Goal: Find contact information: Find contact information

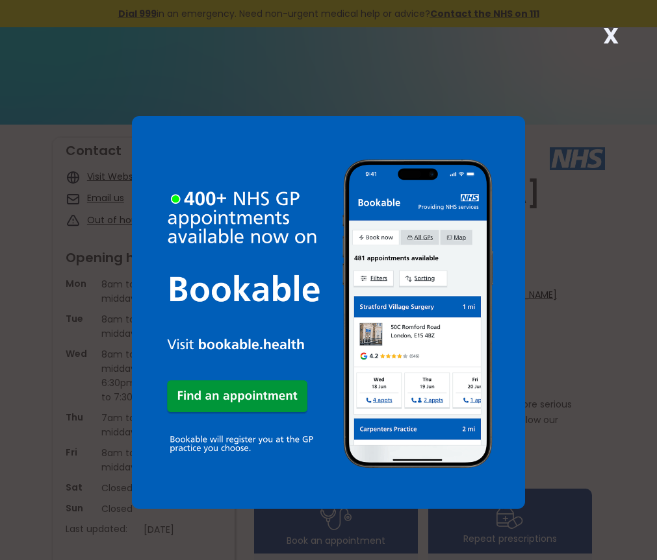
click at [605, 35] on strong "X" at bounding box center [611, 35] width 16 height 31
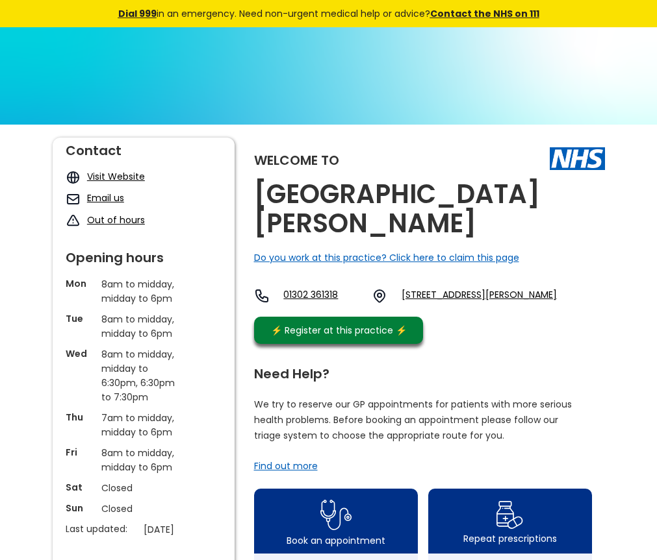
click at [101, 201] on link "Email us" at bounding box center [105, 198] width 37 height 13
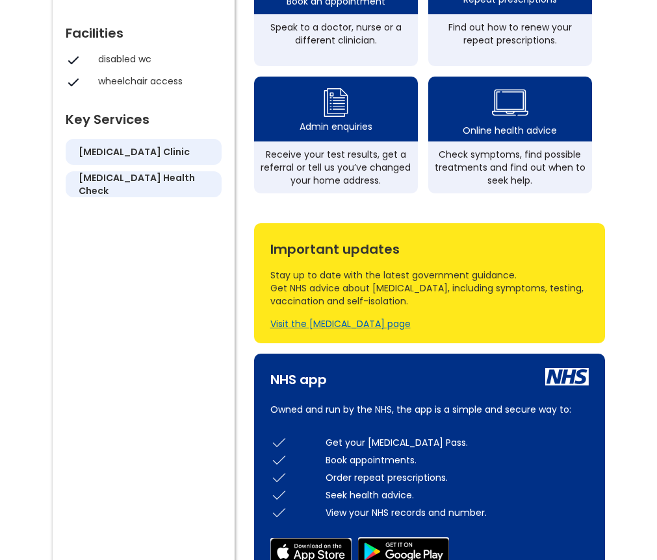
scroll to position [280, 0]
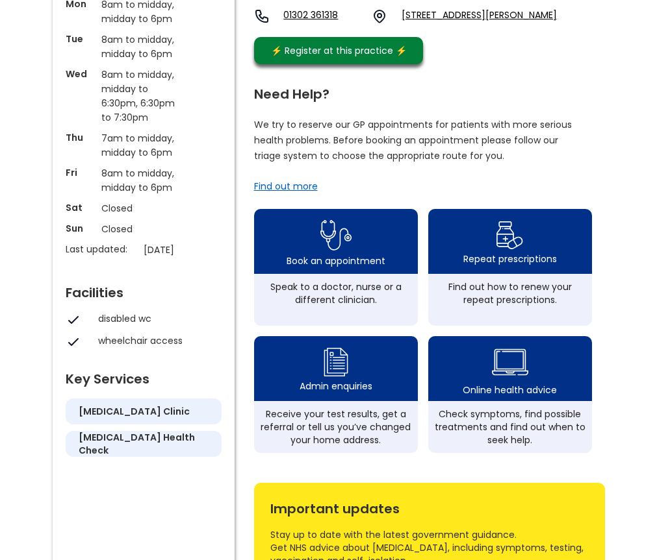
click at [584, 143] on div "Need Help? We try to reserve our GP appointments for patients with more serious…" at bounding box center [429, 267] width 351 height 372
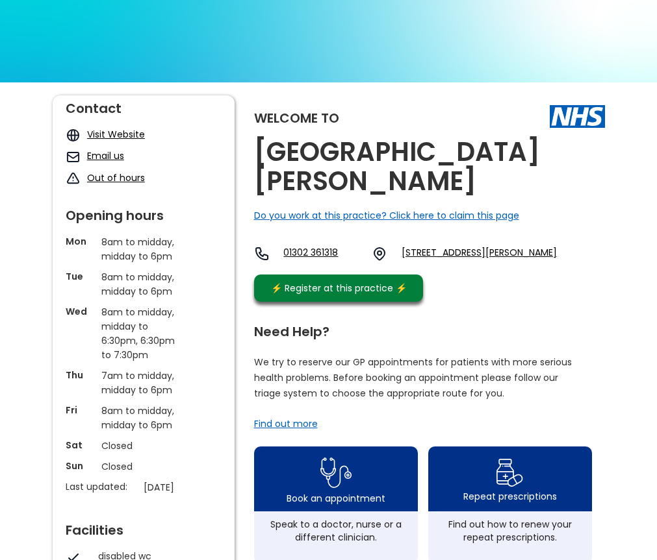
scroll to position [65, 0]
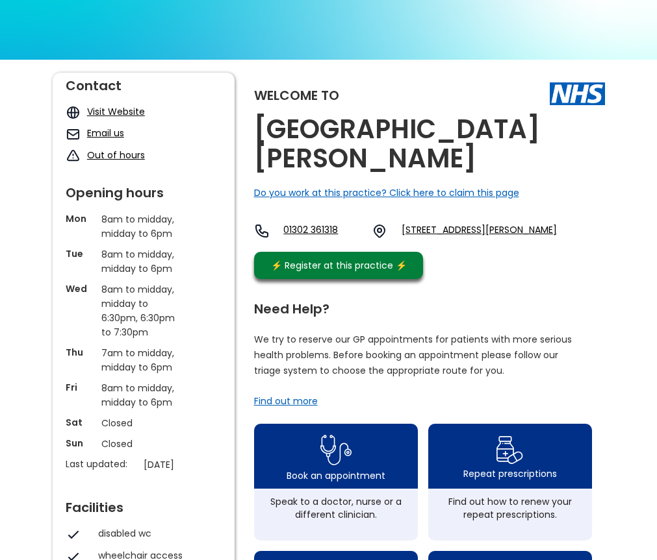
drag, startPoint x: 107, startPoint y: 129, endPoint x: 500, endPoint y: 271, distance: 418.1
click at [500, 271] on div "Welcome to [GEOGRAPHIC_DATA][PERSON_NAME] Do you work at this practice? Click h…" at bounding box center [329, 563] width 552 height 981
click at [105, 134] on link "Email us" at bounding box center [105, 133] width 37 height 13
click at [111, 134] on link "Email us" at bounding box center [105, 133] width 37 height 13
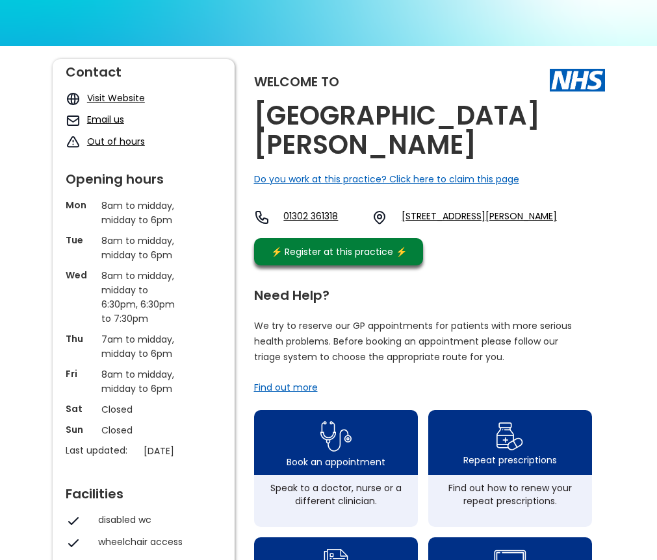
scroll to position [20, 0]
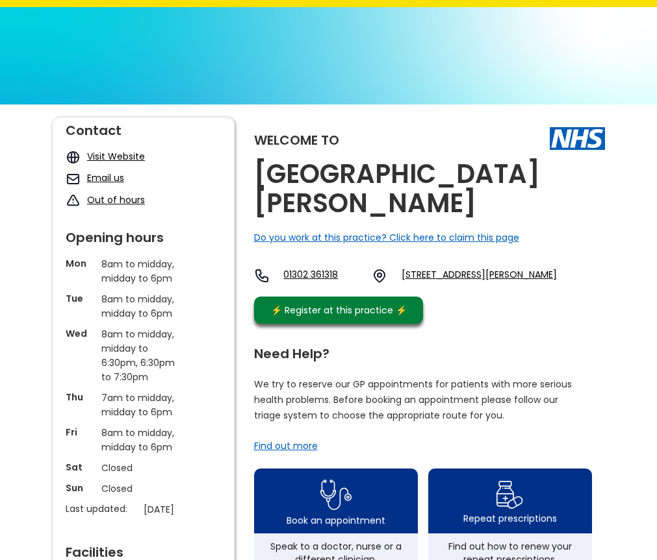
drag, startPoint x: -14, startPoint y: 42, endPoint x: 279, endPoint y: 86, distance: 296.8
click at [279, 86] on img at bounding box center [328, 192] width 657 height 370
click at [107, 156] on link "Visit Website" at bounding box center [116, 156] width 58 height 13
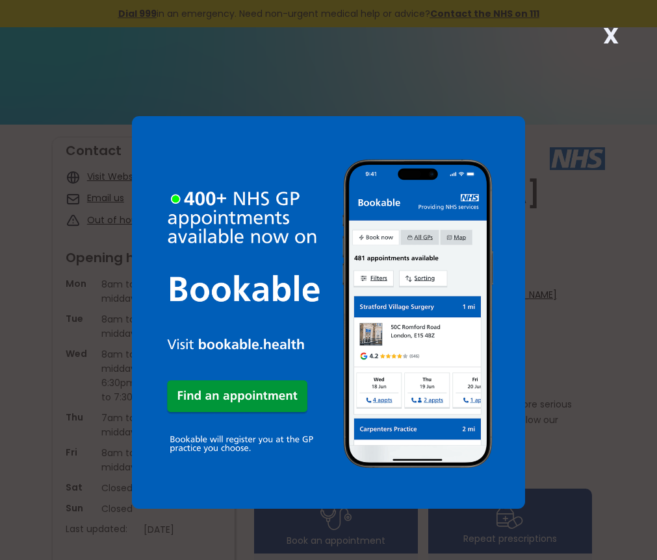
drag, startPoint x: 607, startPoint y: 32, endPoint x: 597, endPoint y: 38, distance: 11.0
click at [607, 32] on strong "X" at bounding box center [611, 35] width 16 height 31
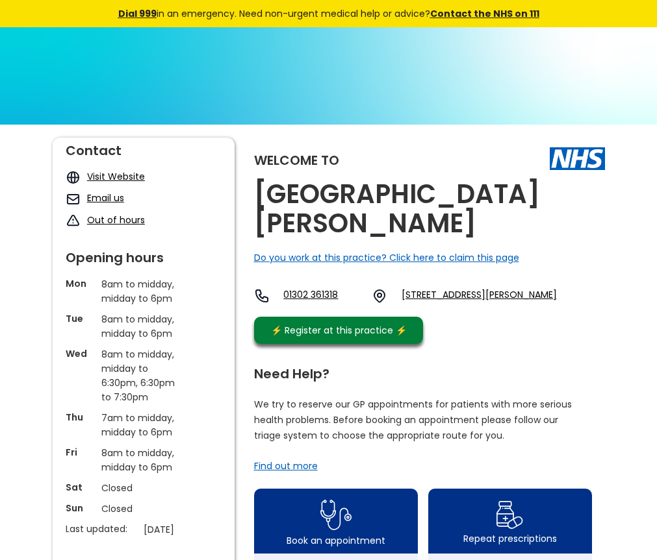
click at [108, 202] on link "Email us" at bounding box center [105, 198] width 37 height 13
click at [100, 200] on link "Email us" at bounding box center [105, 198] width 37 height 13
click at [105, 197] on link "Email us" at bounding box center [105, 198] width 37 height 13
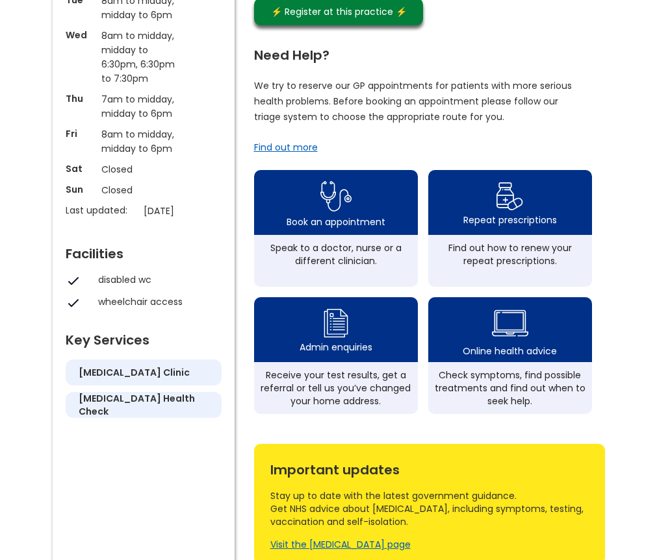
scroll to position [325, 0]
